Goal: Task Accomplishment & Management: Manage account settings

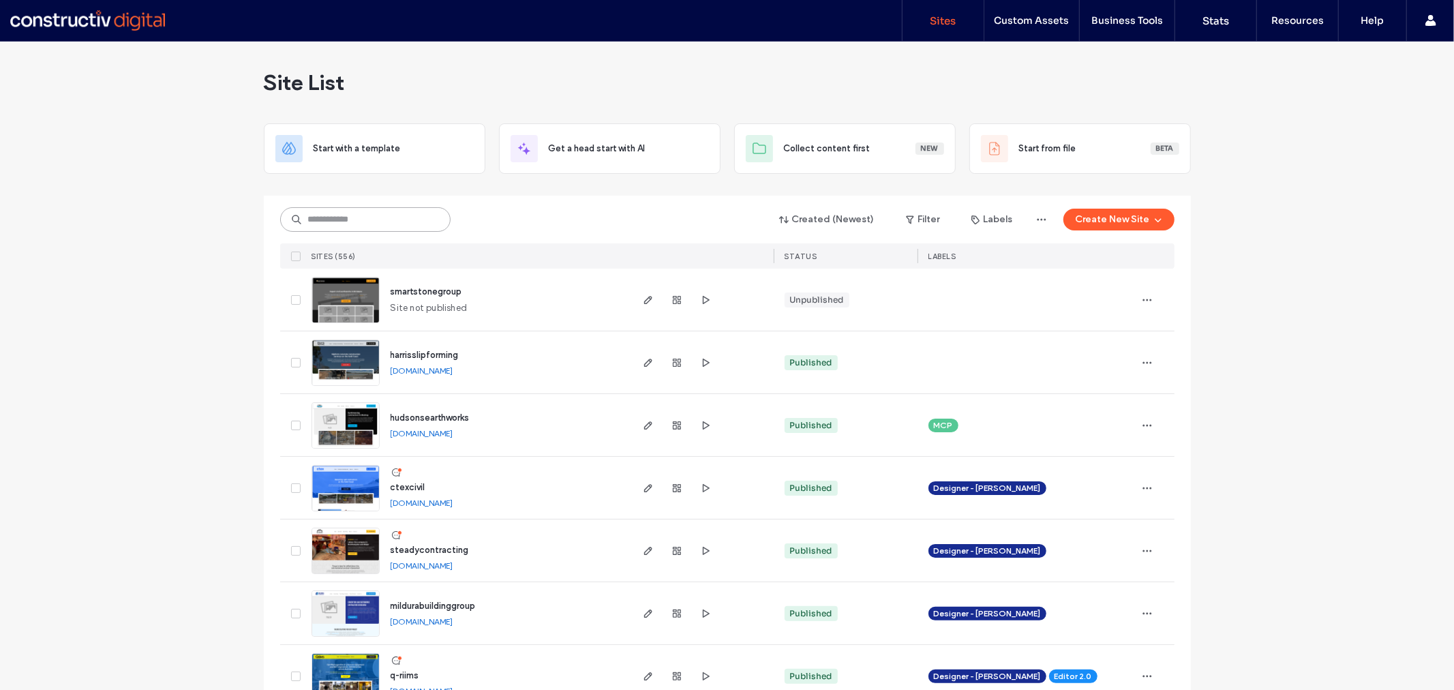
click at [352, 222] on input at bounding box center [365, 219] width 170 height 25
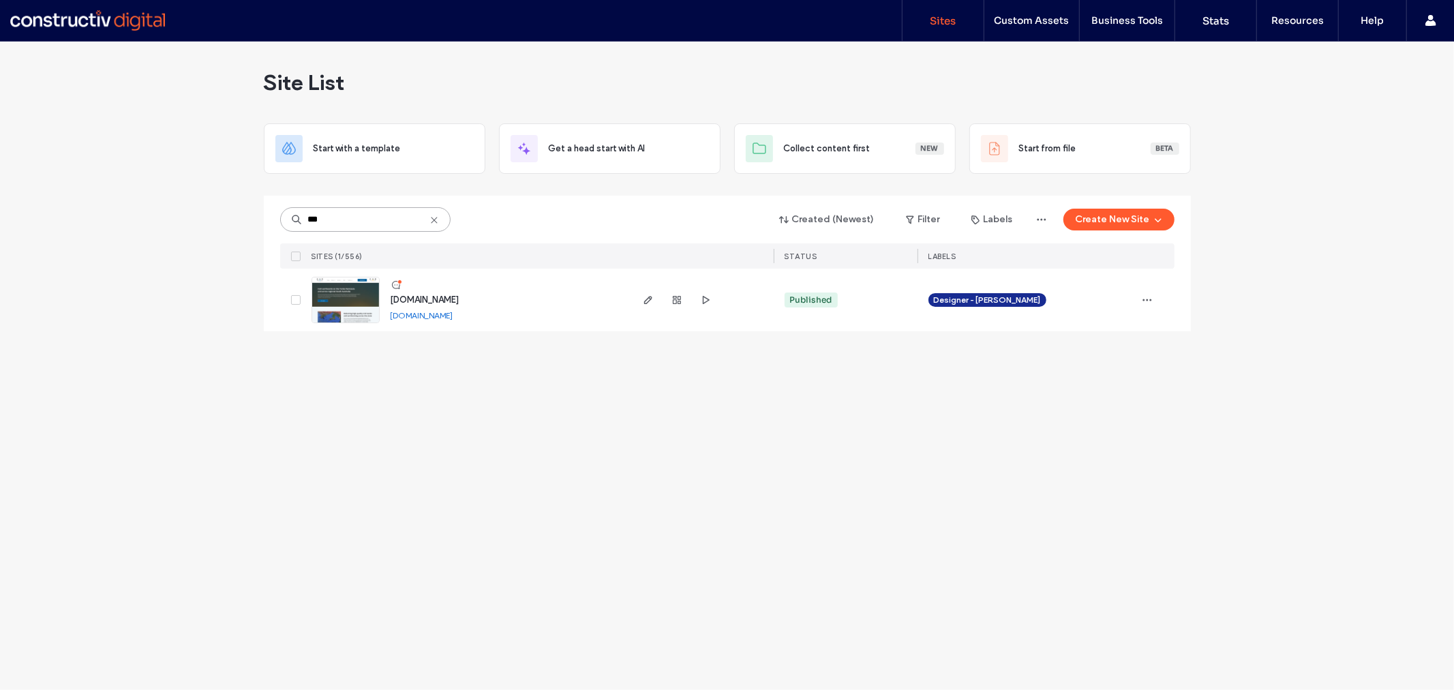
type input "***"
click at [432, 295] on span "[DOMAIN_NAME]" at bounding box center [425, 300] width 69 height 10
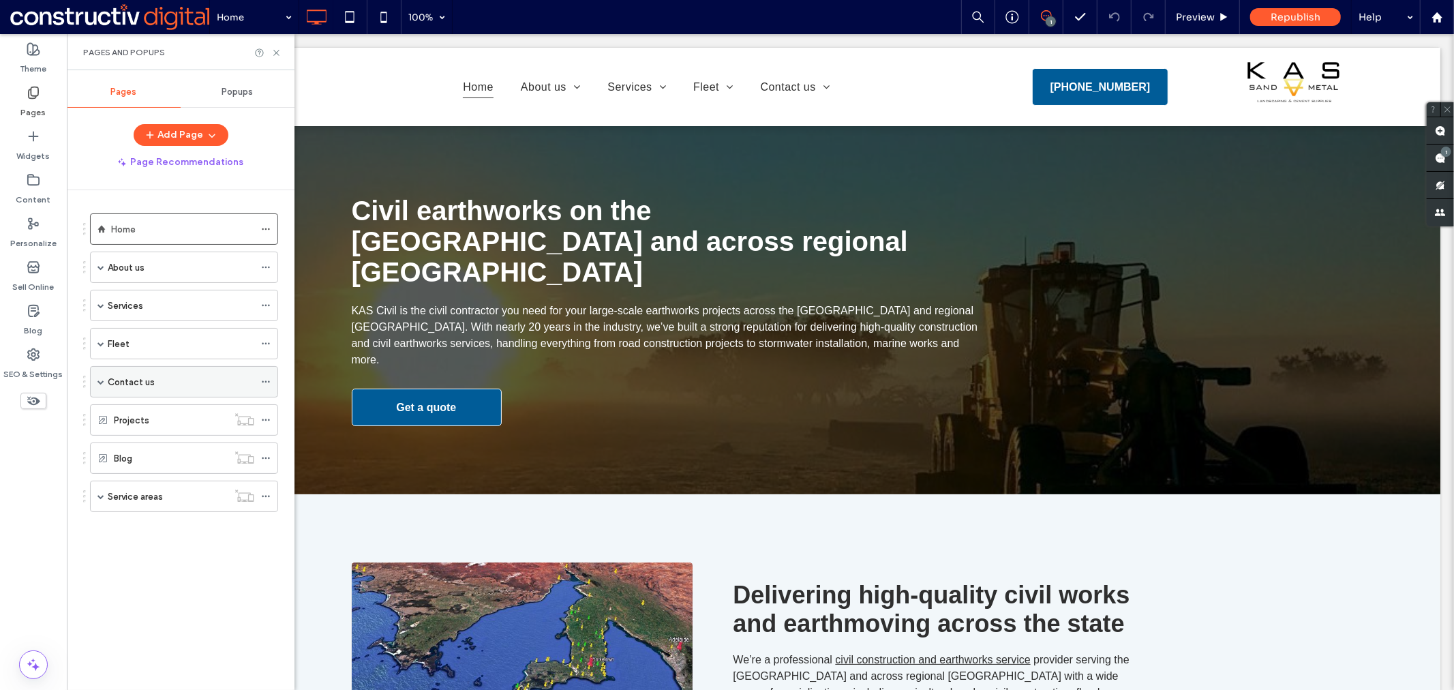
click at [157, 386] on div "Contact us" at bounding box center [181, 381] width 147 height 15
click at [160, 448] on div at bounding box center [727, 345] width 1454 height 690
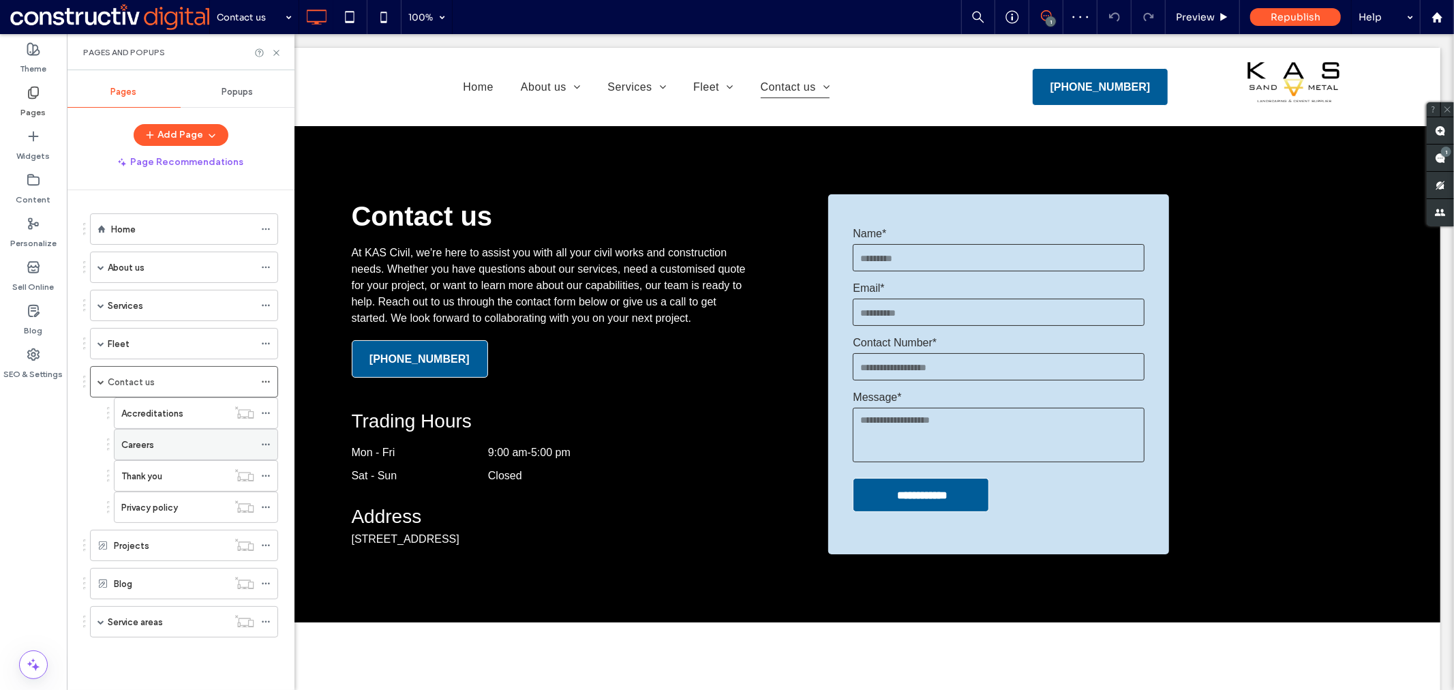
click at [135, 443] on label "Careers" at bounding box center [137, 445] width 33 height 24
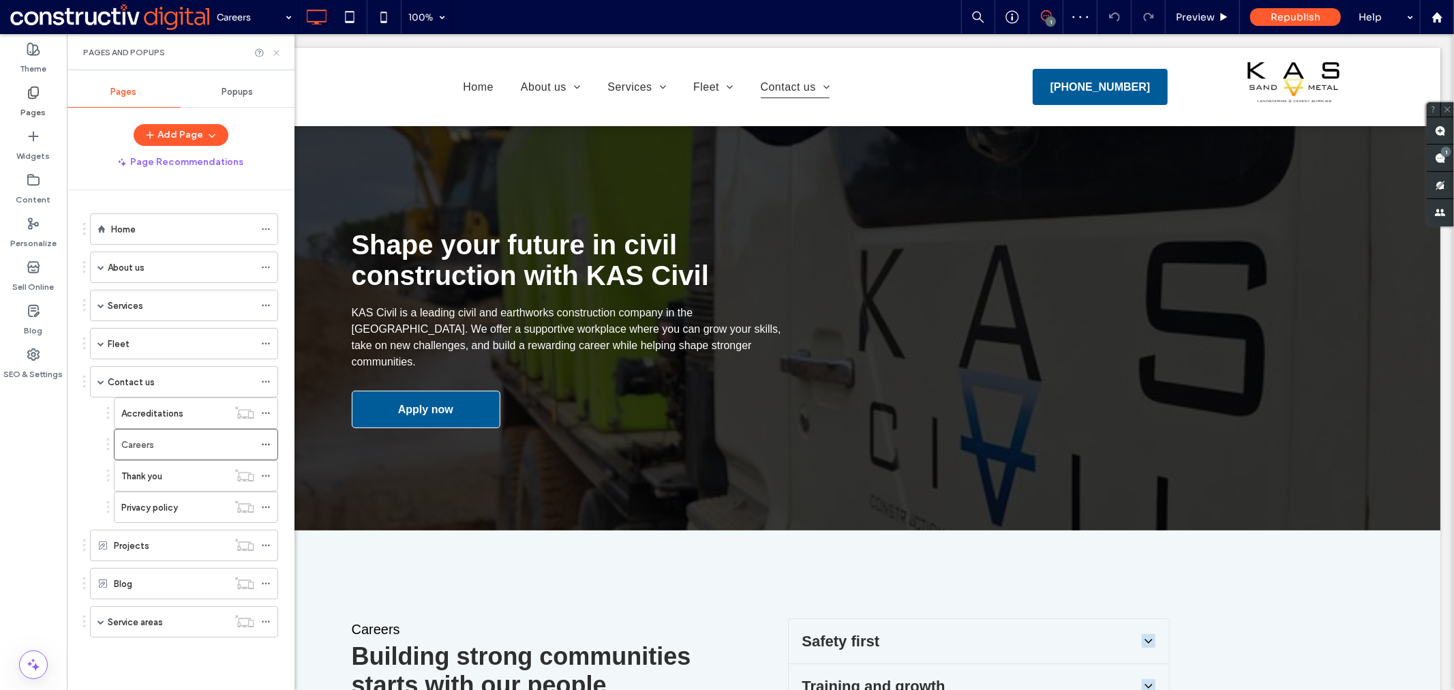
click at [276, 55] on icon at bounding box center [276, 53] width 10 height 10
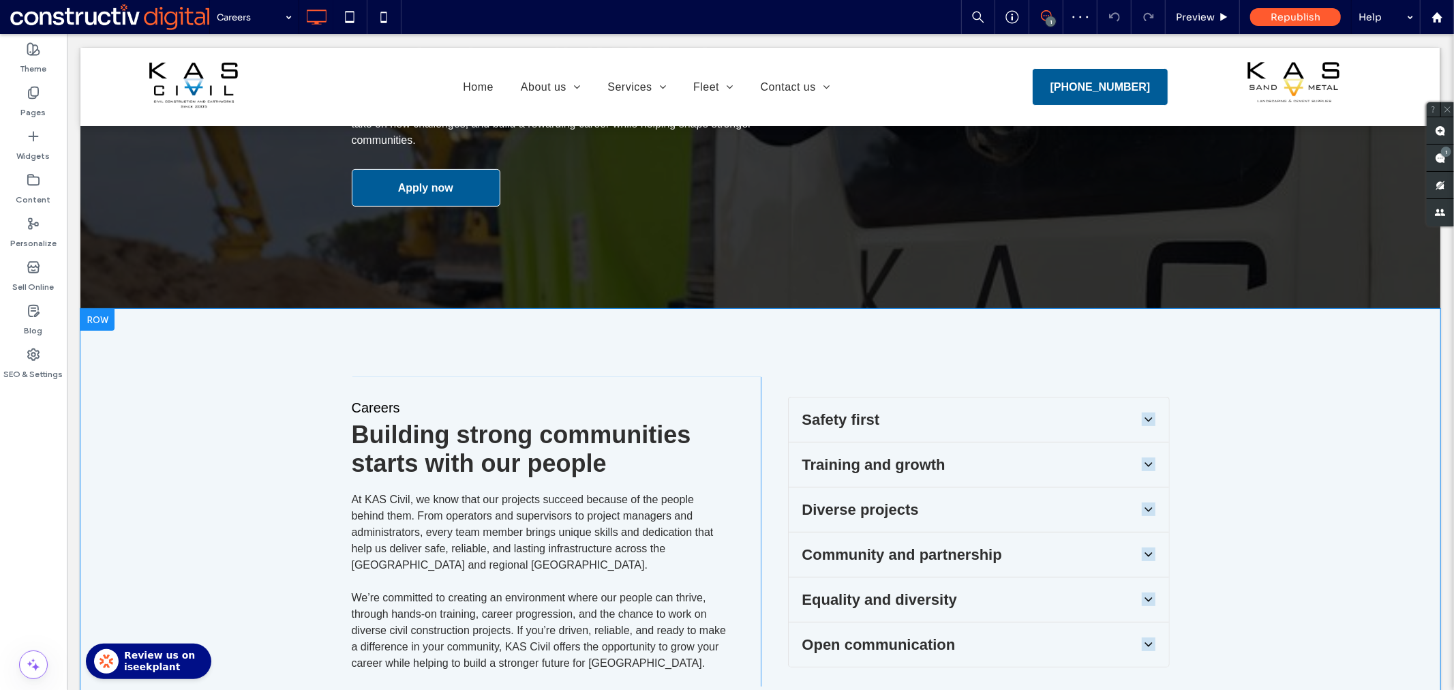
scroll to position [454, 0]
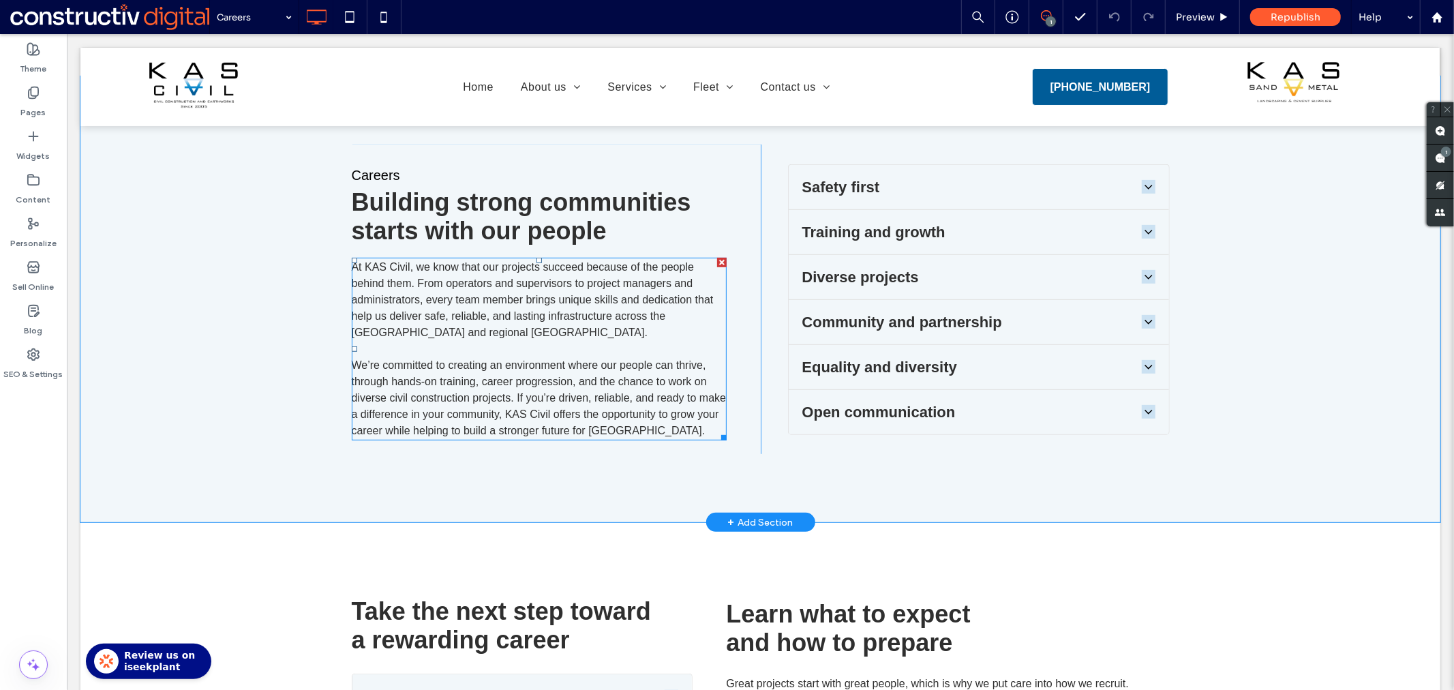
click at [580, 393] on span "We’re committed to creating an environment where our people can thrive, through…" at bounding box center [538, 397] width 375 height 77
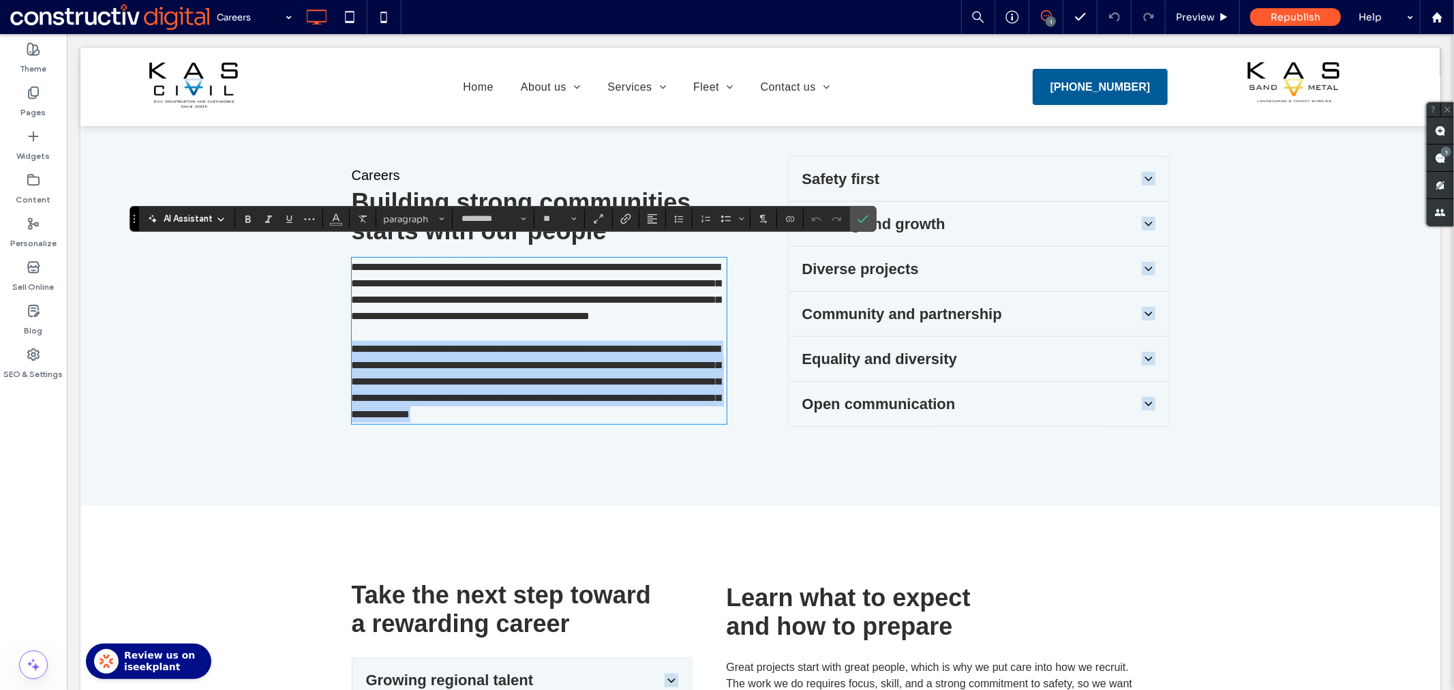
click at [580, 393] on span "**********" at bounding box center [536, 381] width 370 height 76
click at [575, 389] on p "**********" at bounding box center [538, 381] width 375 height 82
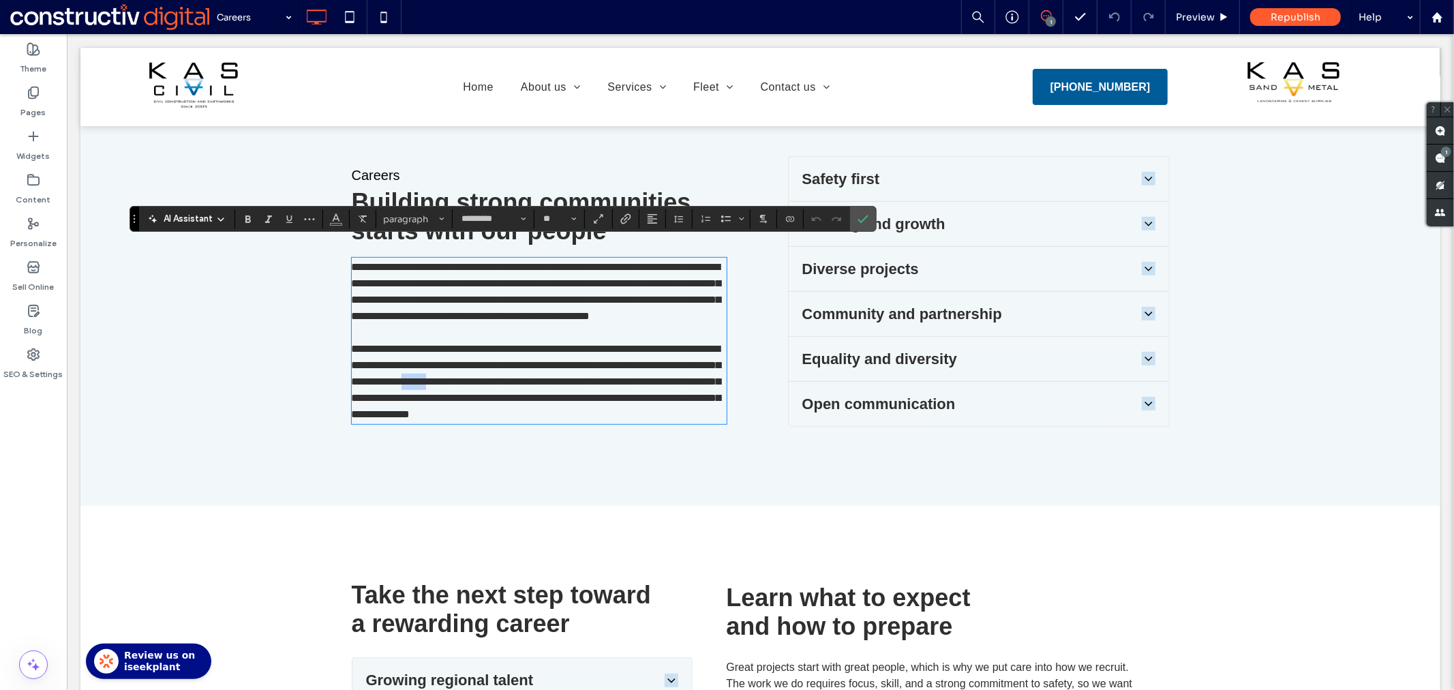
click at [575, 389] on p "**********" at bounding box center [538, 381] width 375 height 82
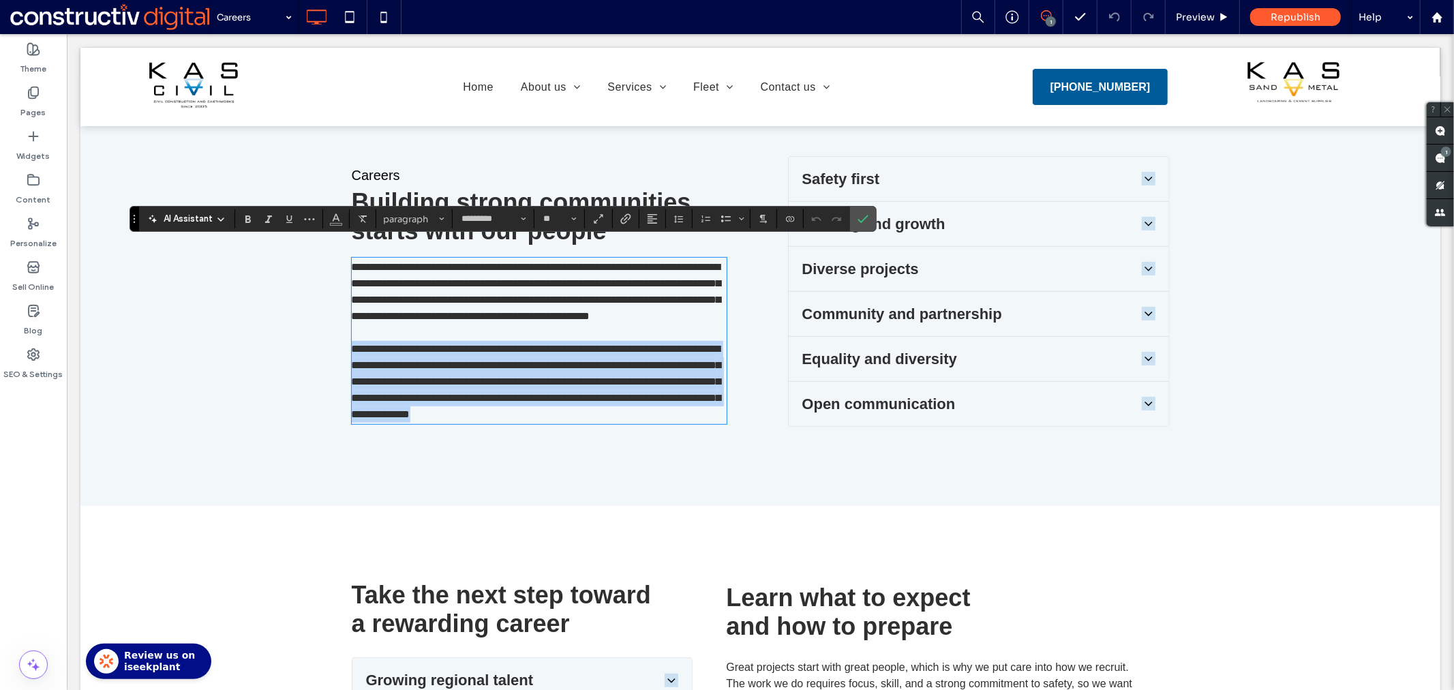
click at [575, 389] on p "**********" at bounding box center [538, 381] width 375 height 82
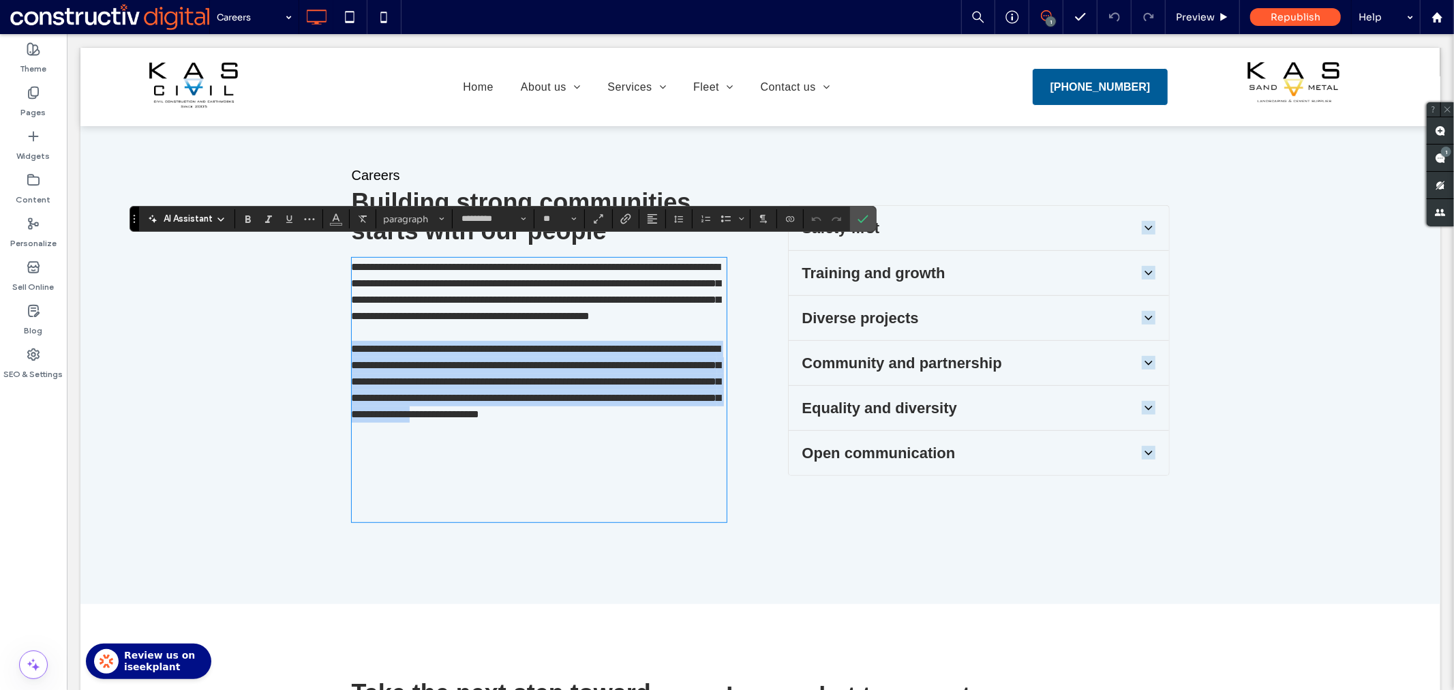
scroll to position [0, 0]
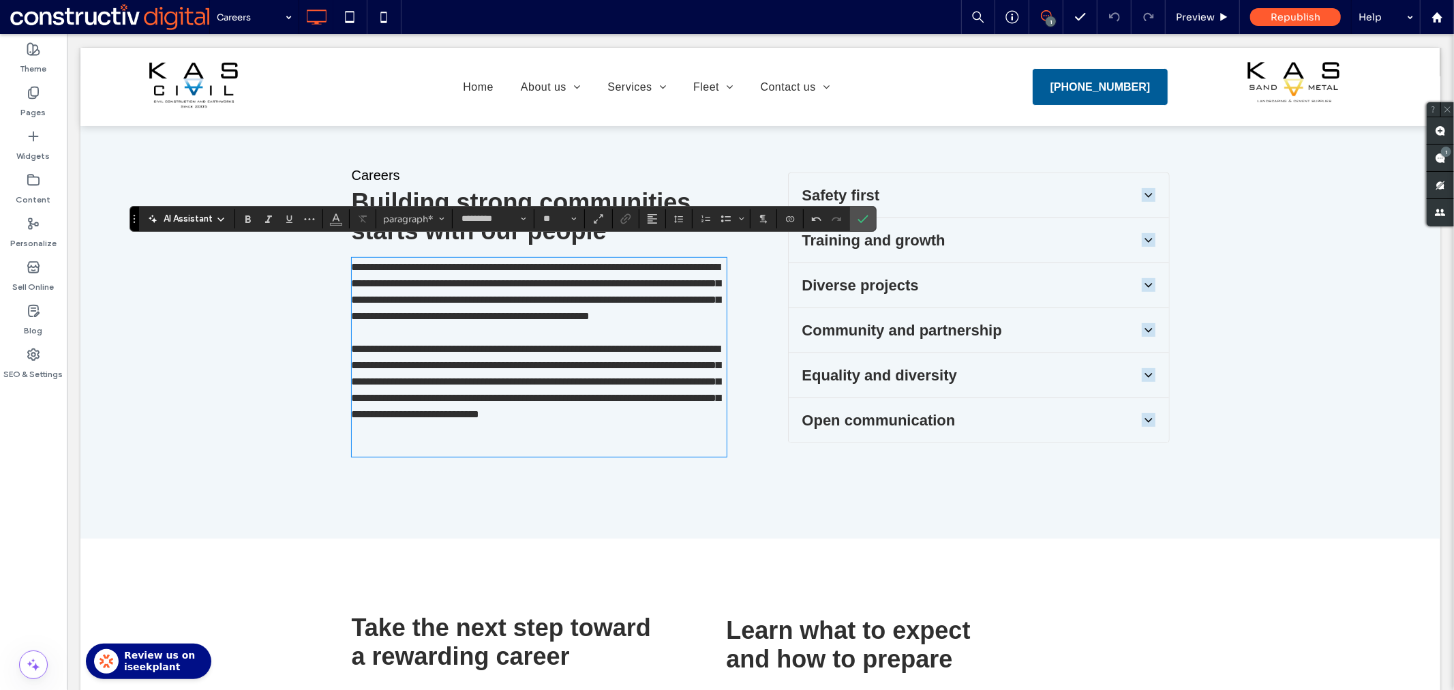
click at [368, 455] on p at bounding box center [538, 438] width 375 height 33
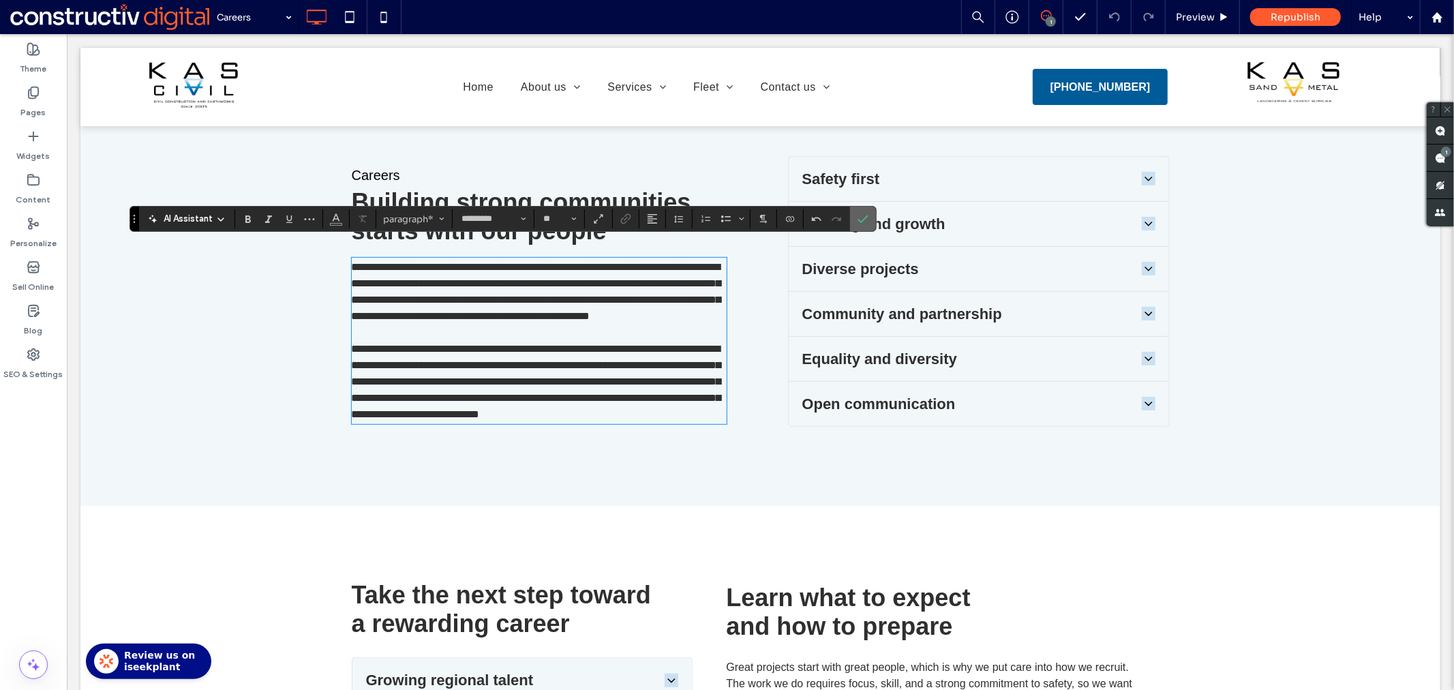
click at [862, 220] on icon "Confirm" at bounding box center [863, 218] width 11 height 11
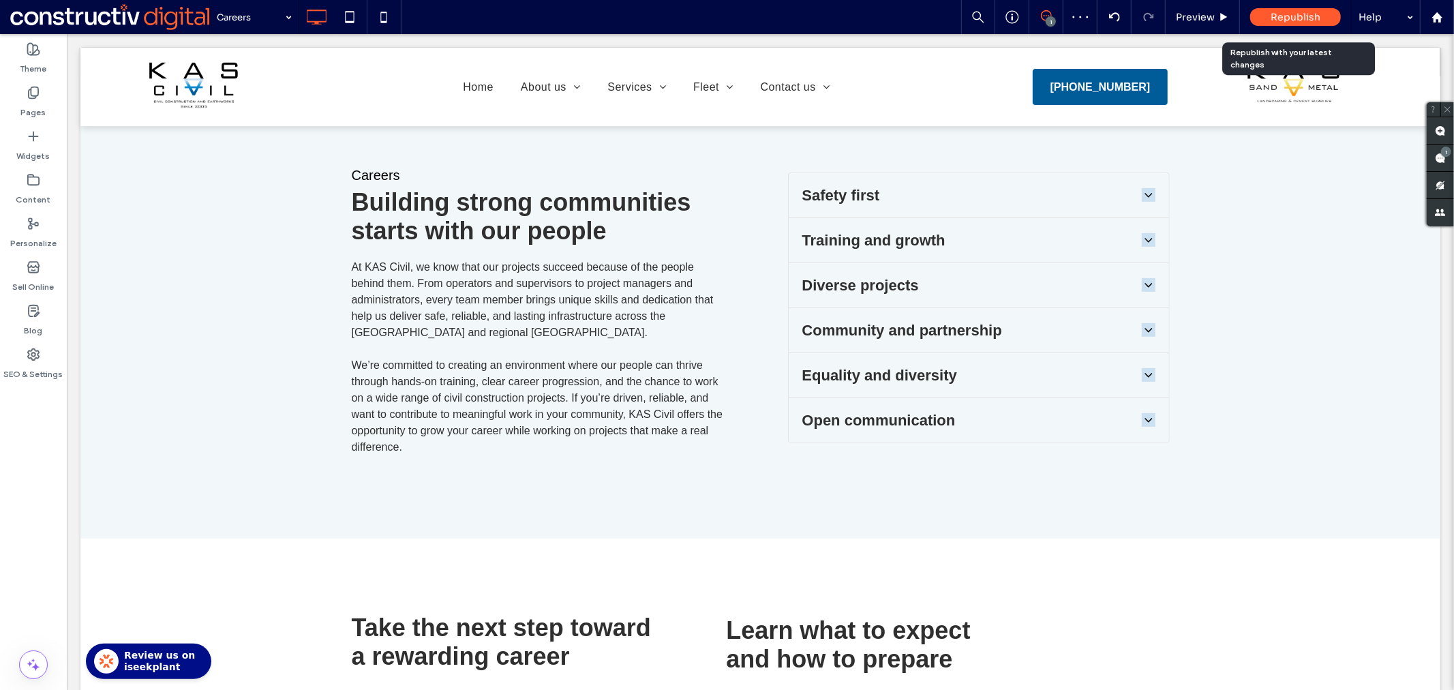
click at [1319, 11] on span "Republish" at bounding box center [1296, 17] width 50 height 12
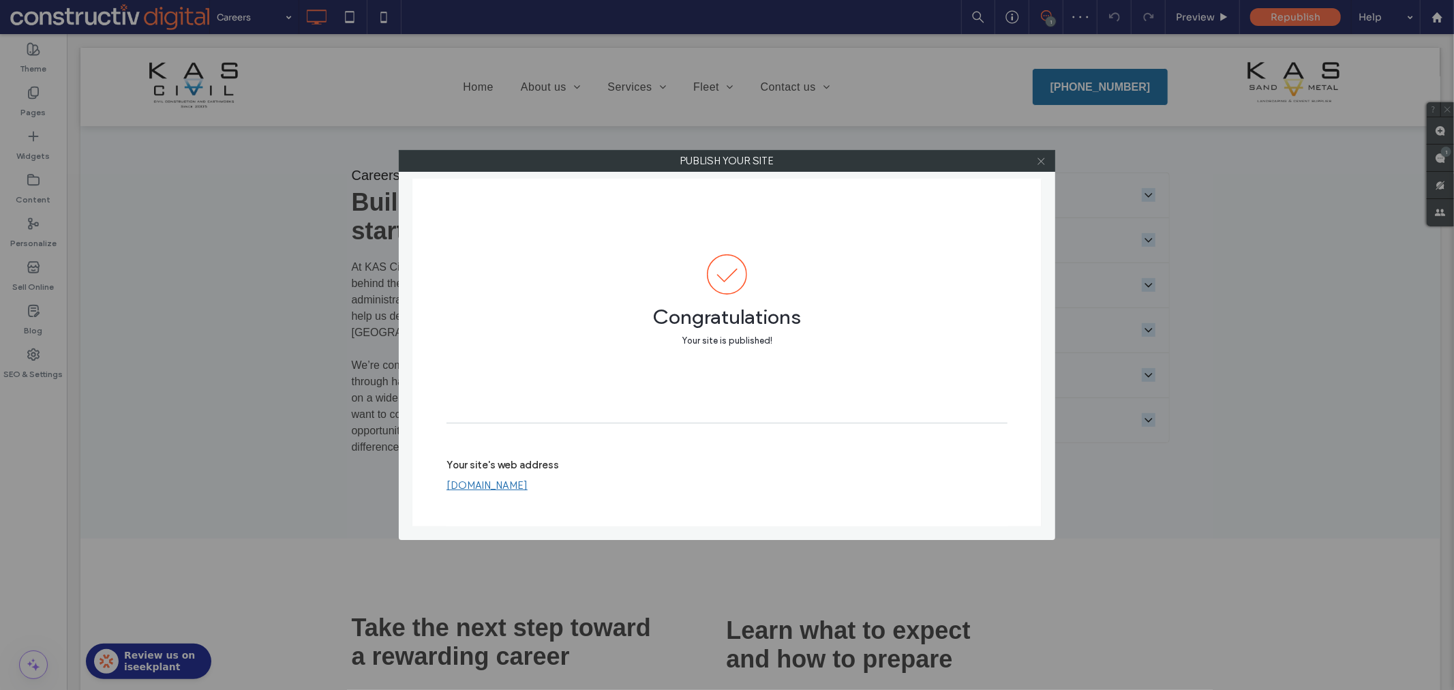
click at [1041, 161] on use at bounding box center [1041, 160] width 7 height 7
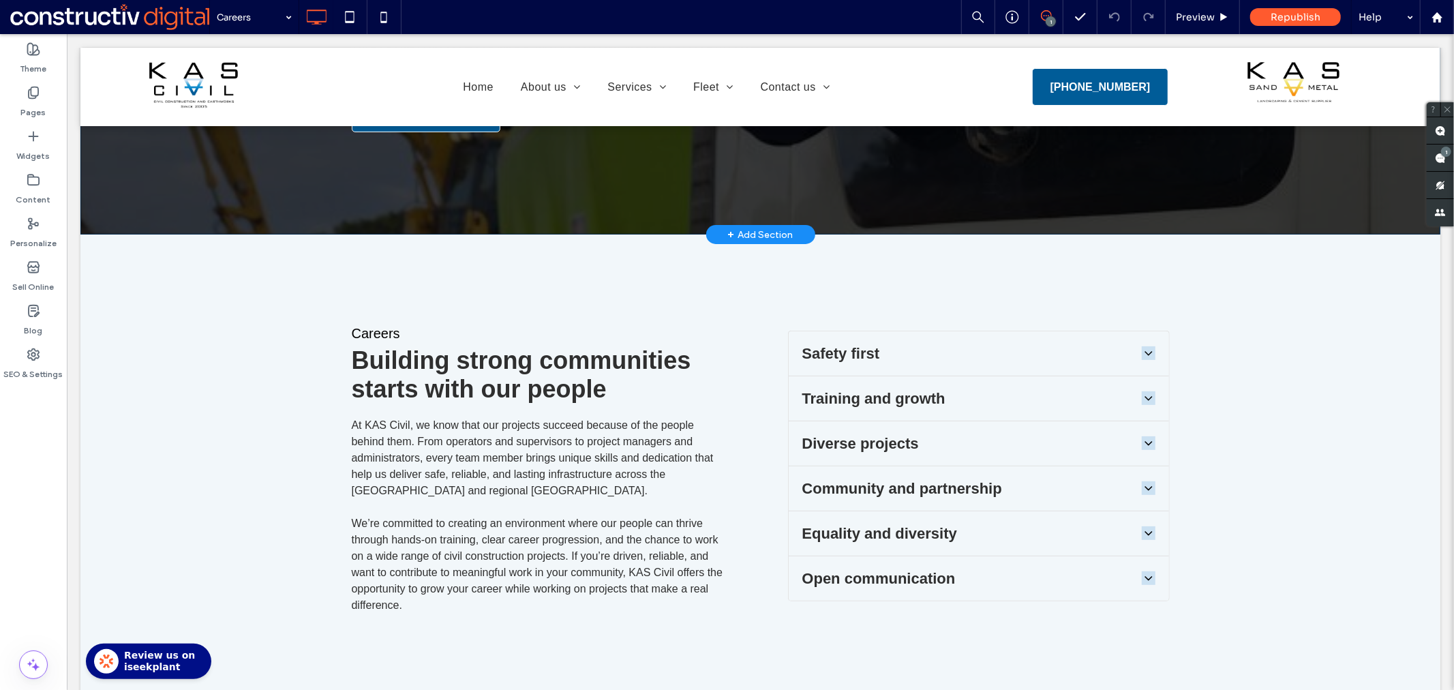
scroll to position [303, 0]
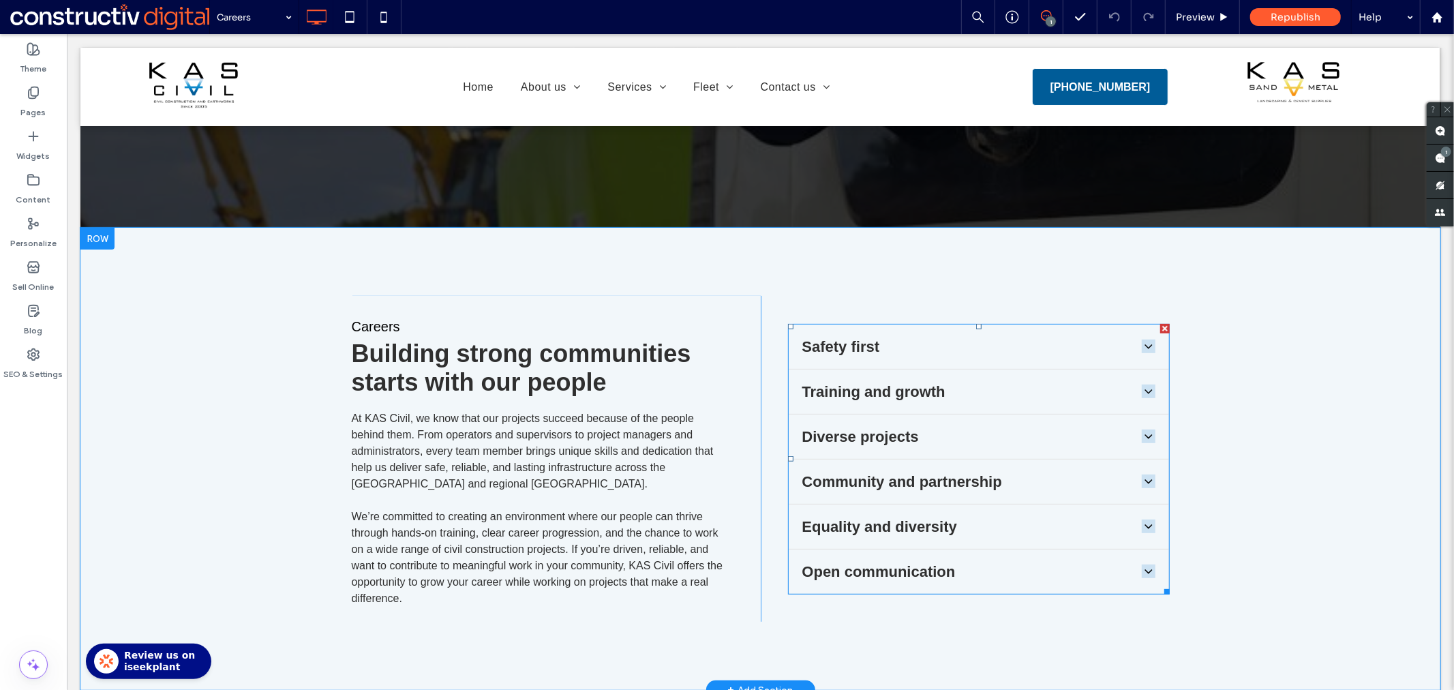
click at [1142, 339] on icon at bounding box center [1148, 346] width 14 height 14
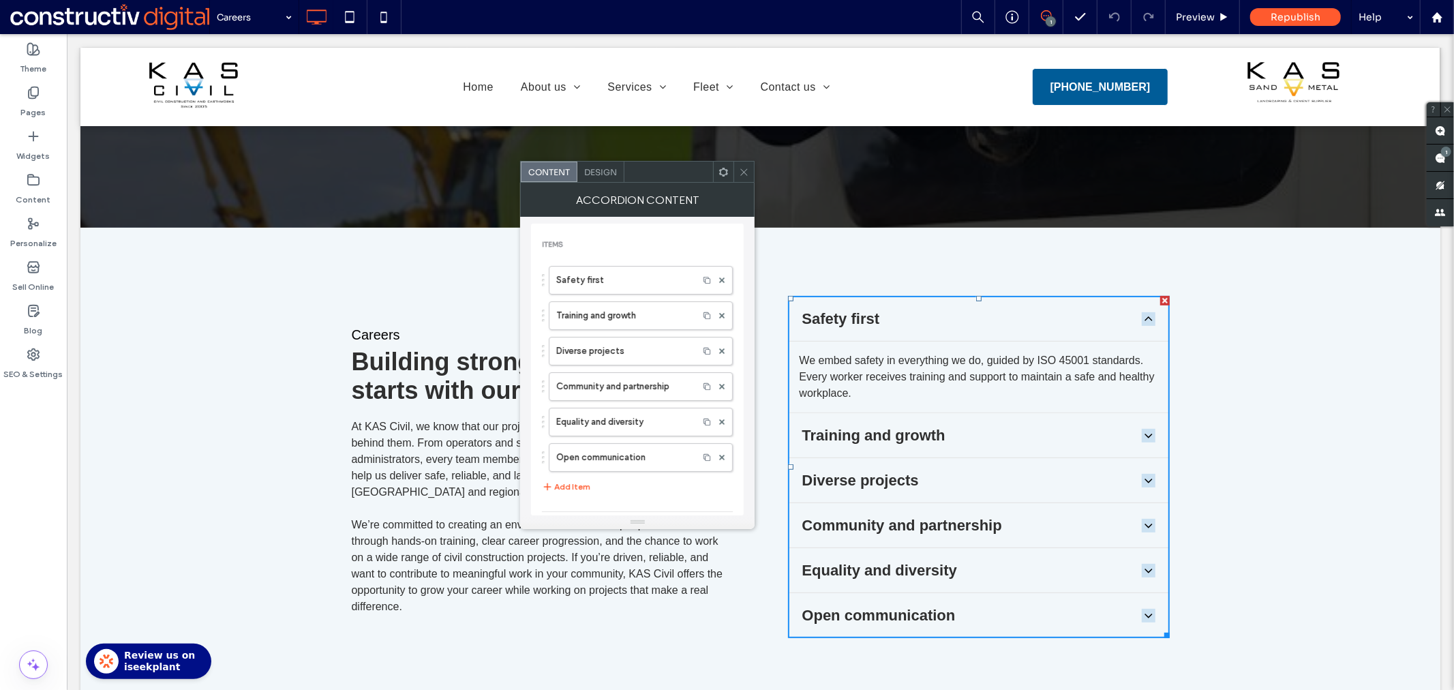
click at [1141, 312] on icon at bounding box center [1148, 319] width 14 height 14
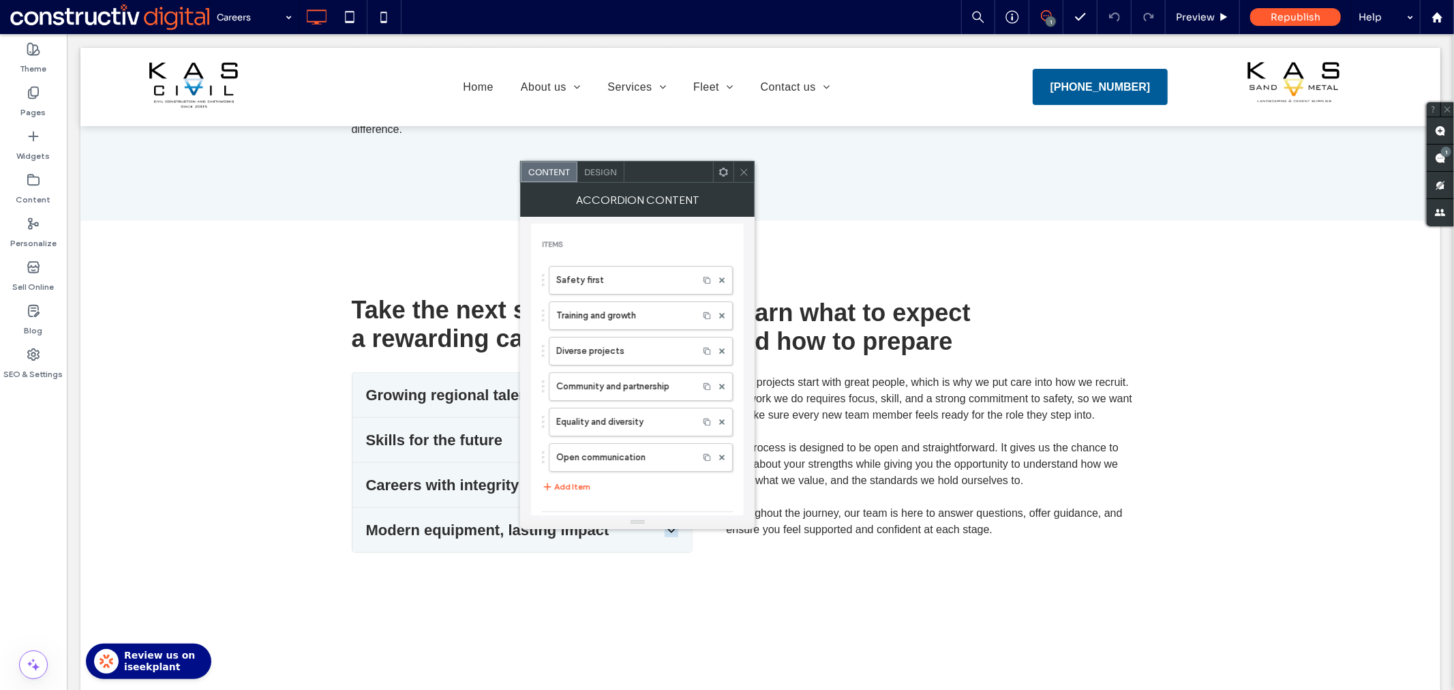
scroll to position [757, 0]
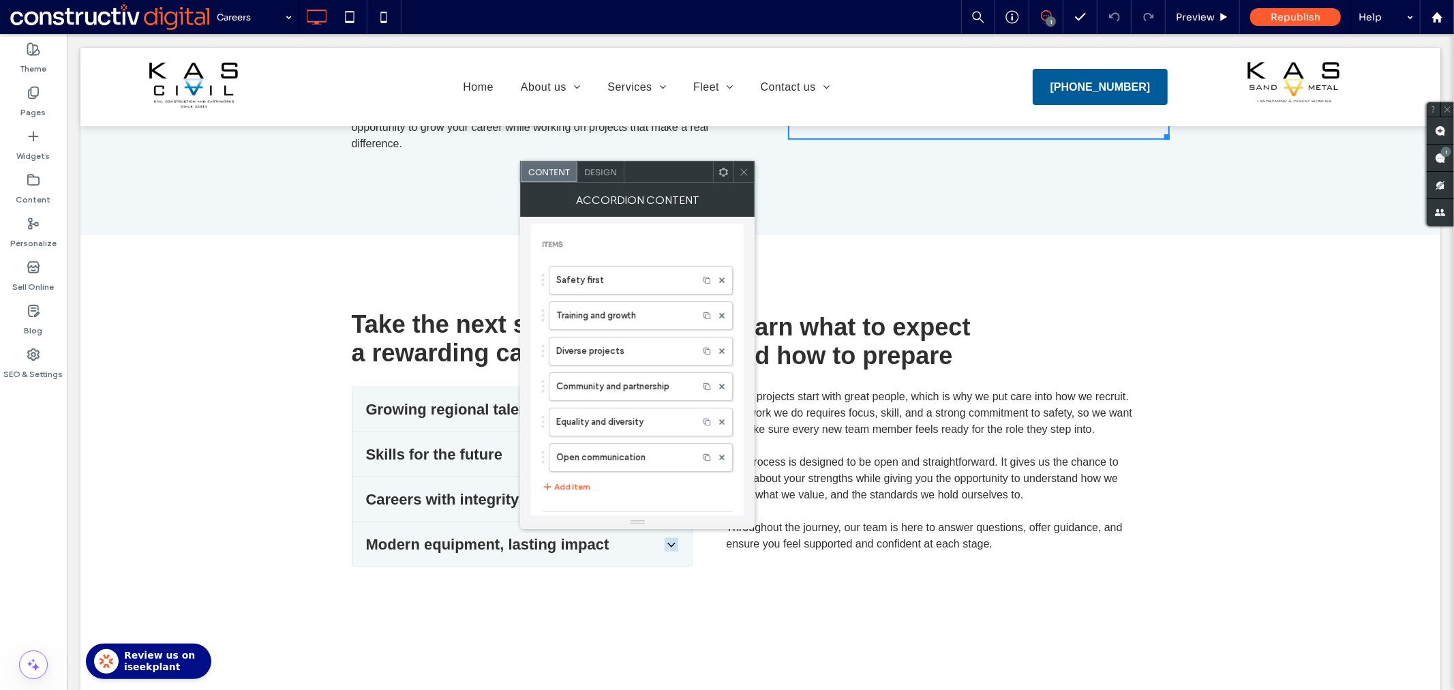
click at [745, 174] on icon at bounding box center [744, 172] width 10 height 10
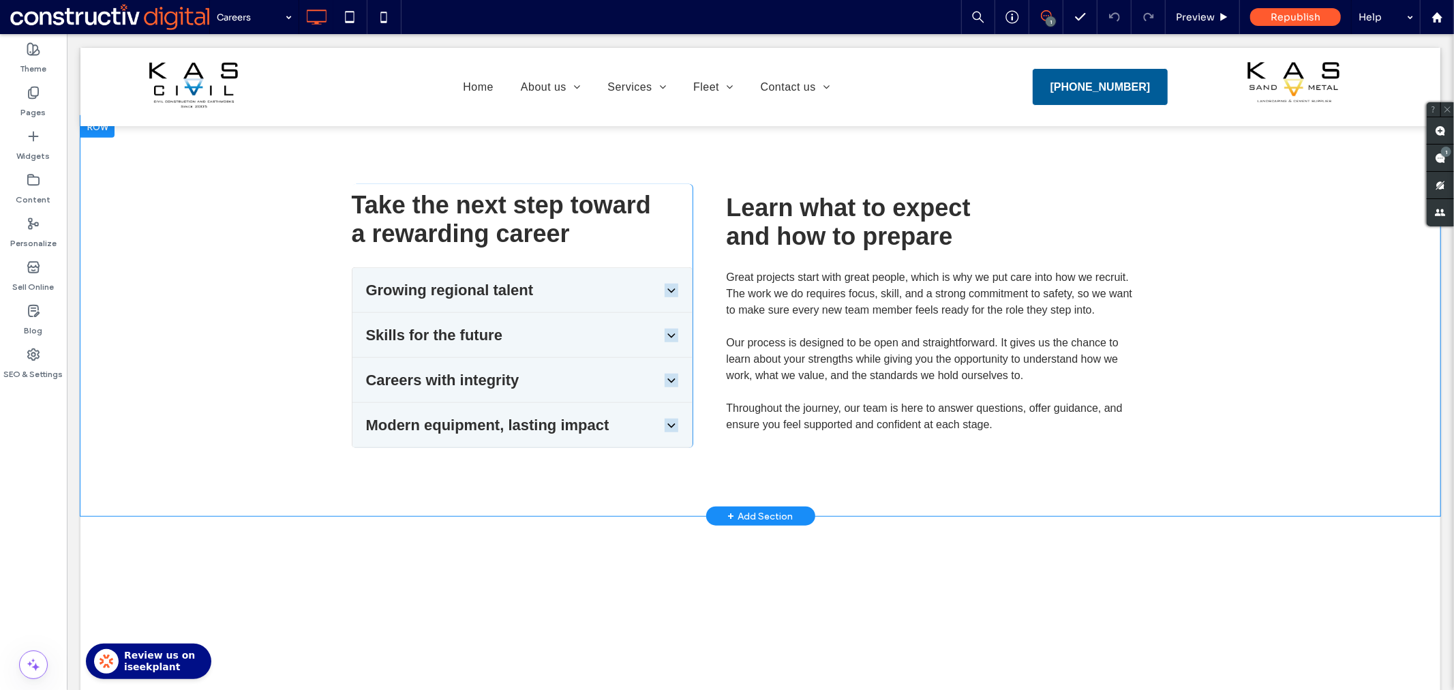
scroll to position [833, 0]
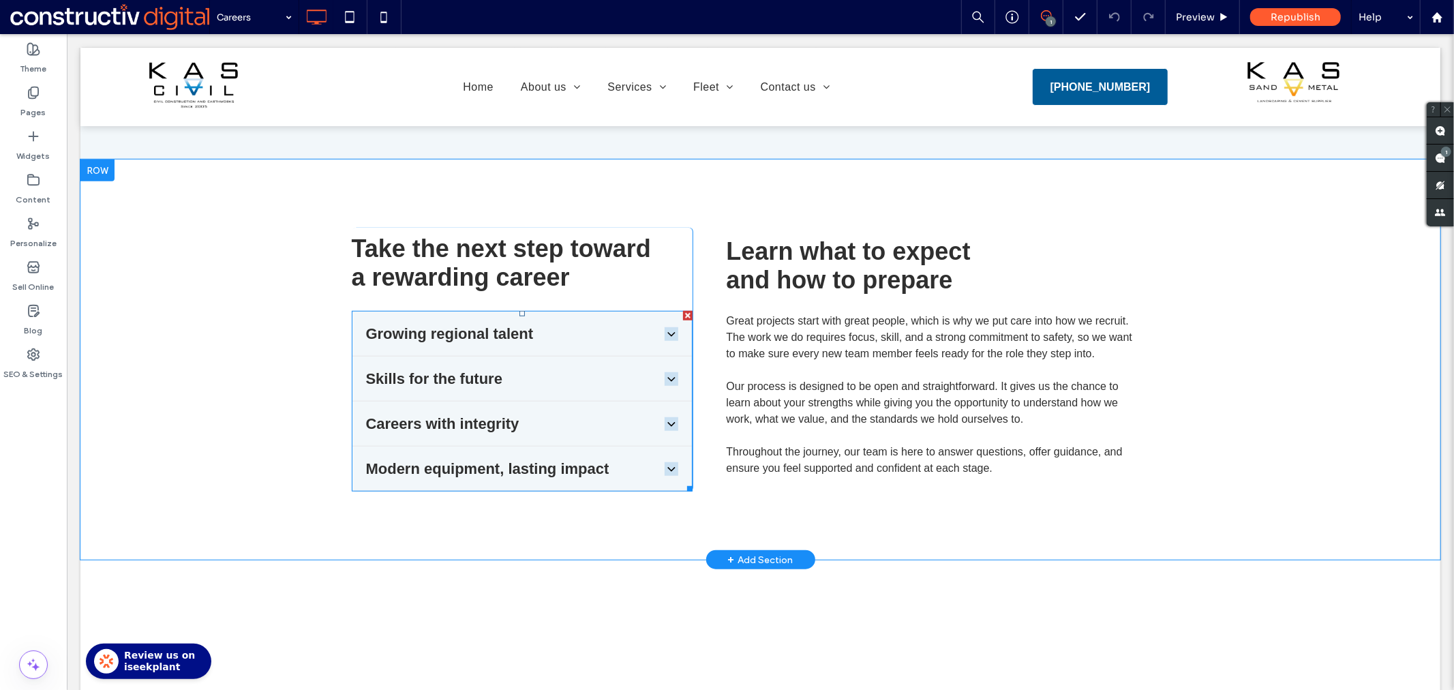
click at [664, 327] on icon at bounding box center [671, 334] width 14 height 14
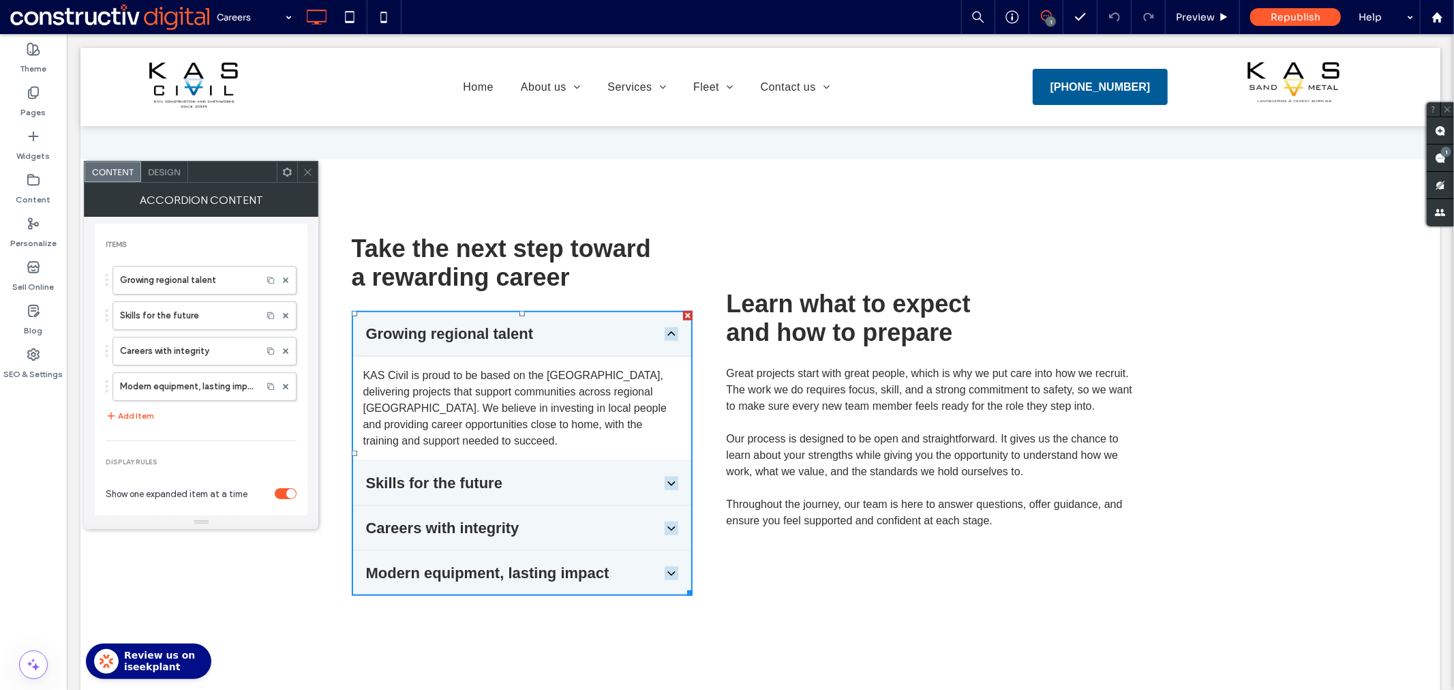
click at [667, 476] on icon at bounding box center [671, 483] width 14 height 14
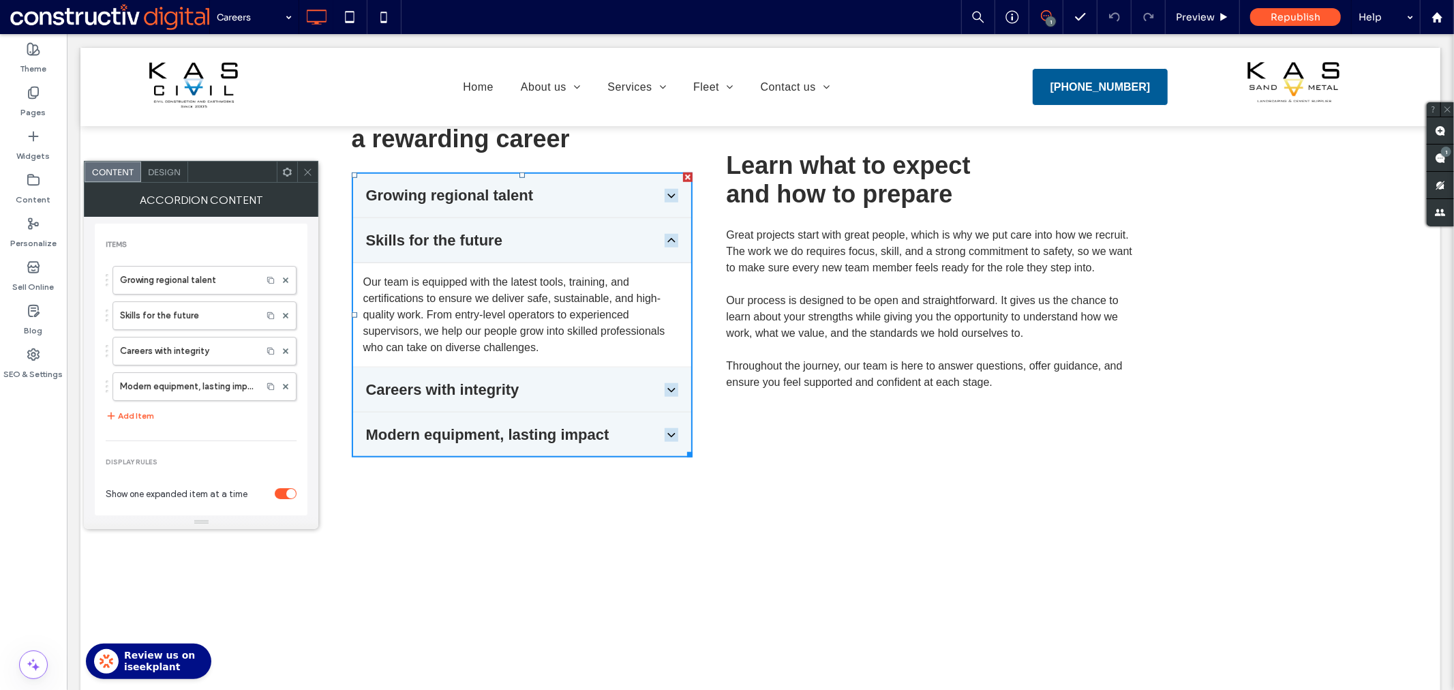
scroll to position [985, 0]
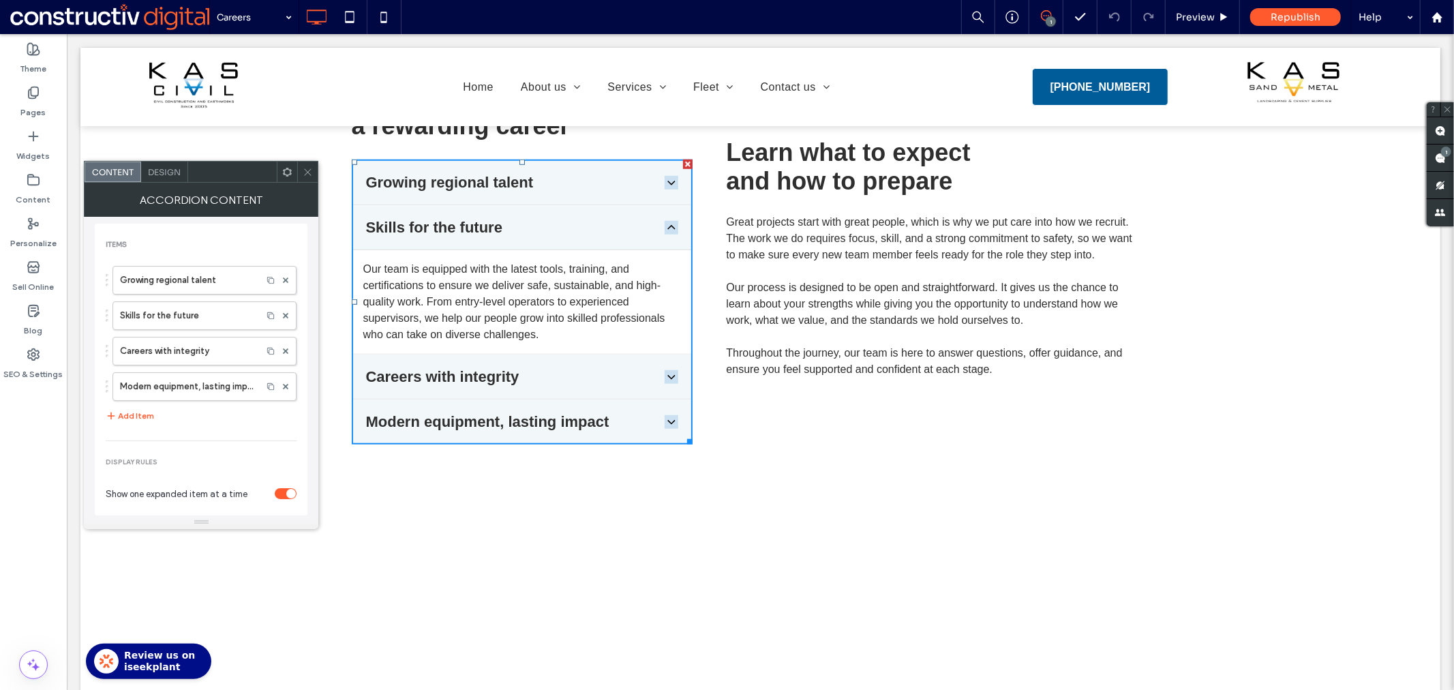
click at [665, 370] on icon at bounding box center [671, 377] width 14 height 14
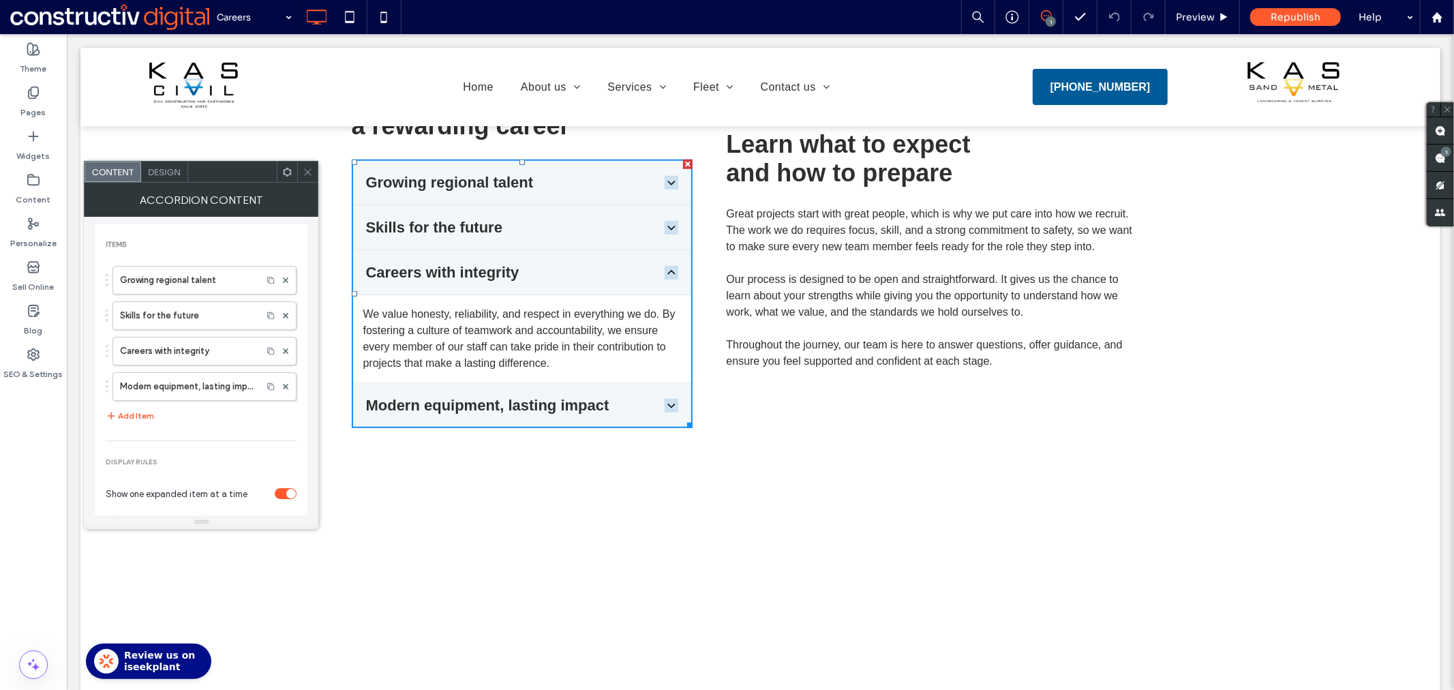
click at [664, 398] on icon at bounding box center [671, 405] width 14 height 14
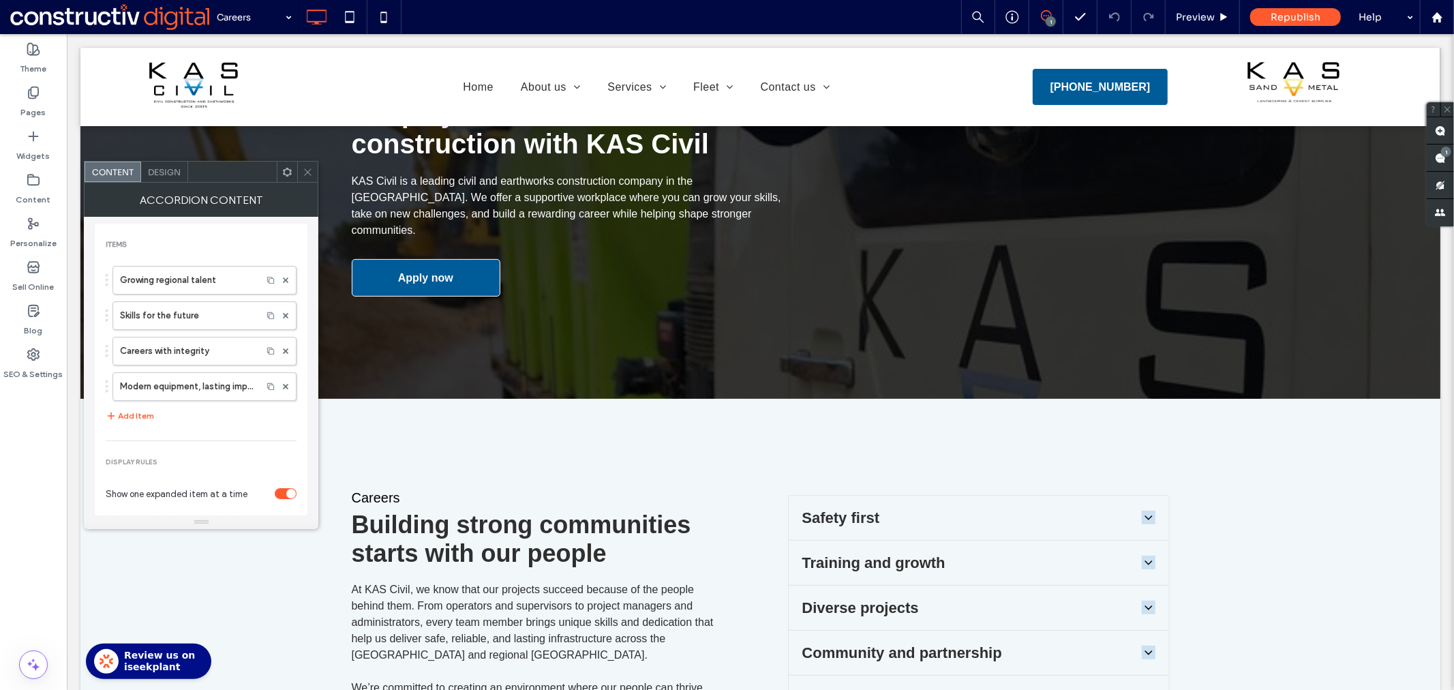
scroll to position [0, 0]
